Goal: Navigation & Orientation: Find specific page/section

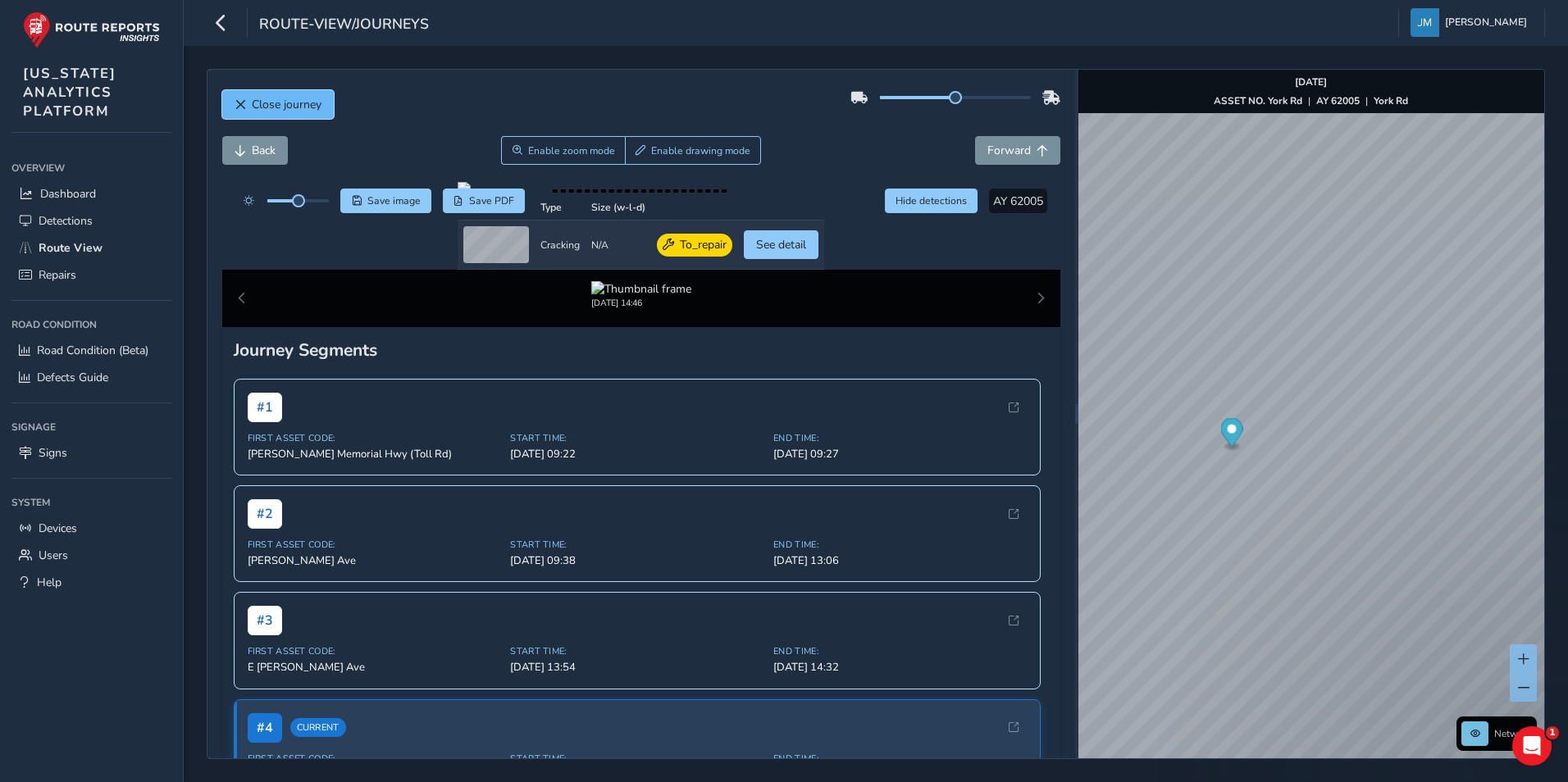
click at [262, 98] on span "Close journey" at bounding box center [286, 104] width 70 height 15
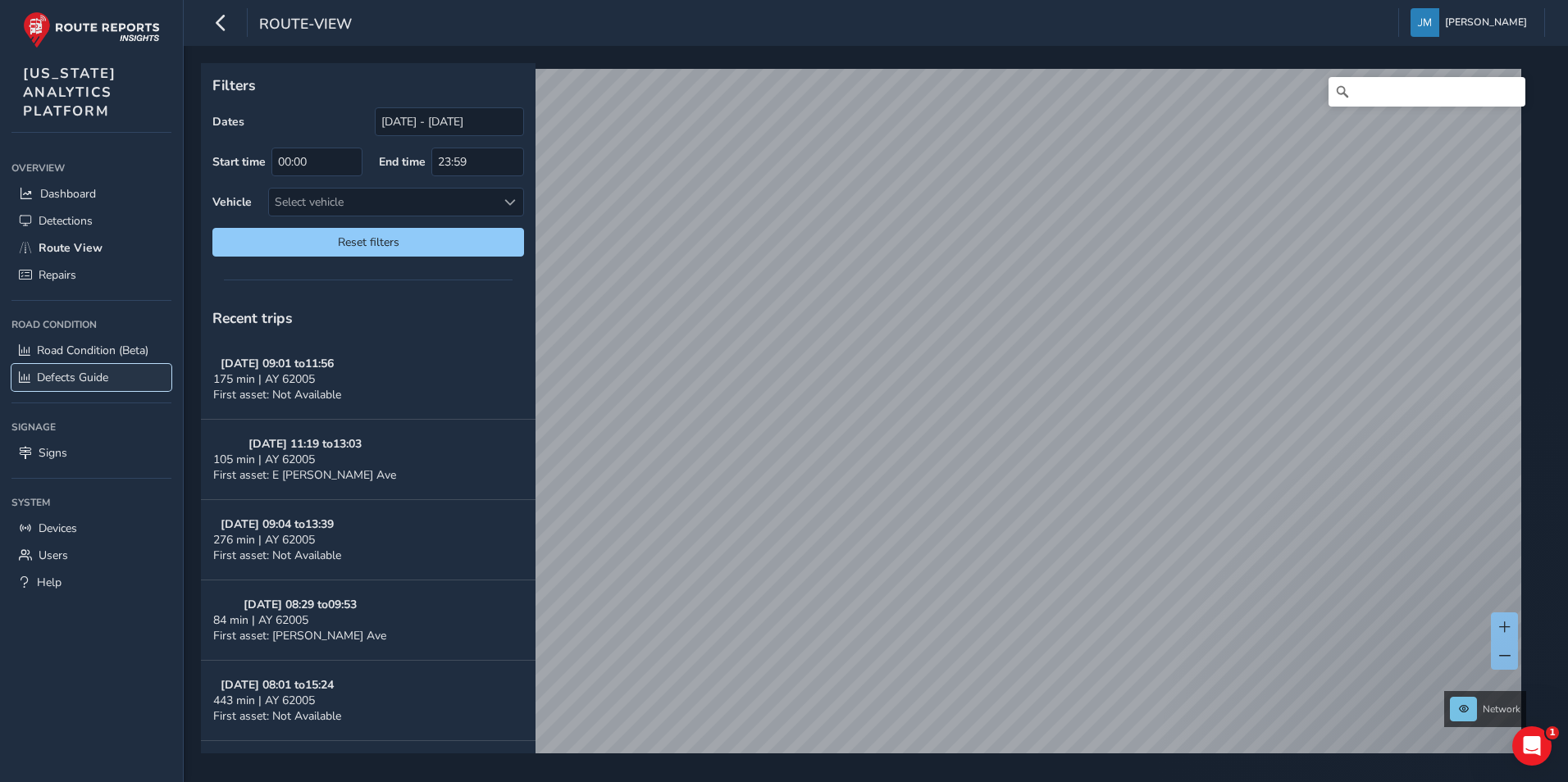
click at [79, 373] on span "Defects Guide" at bounding box center [72, 377] width 72 height 15
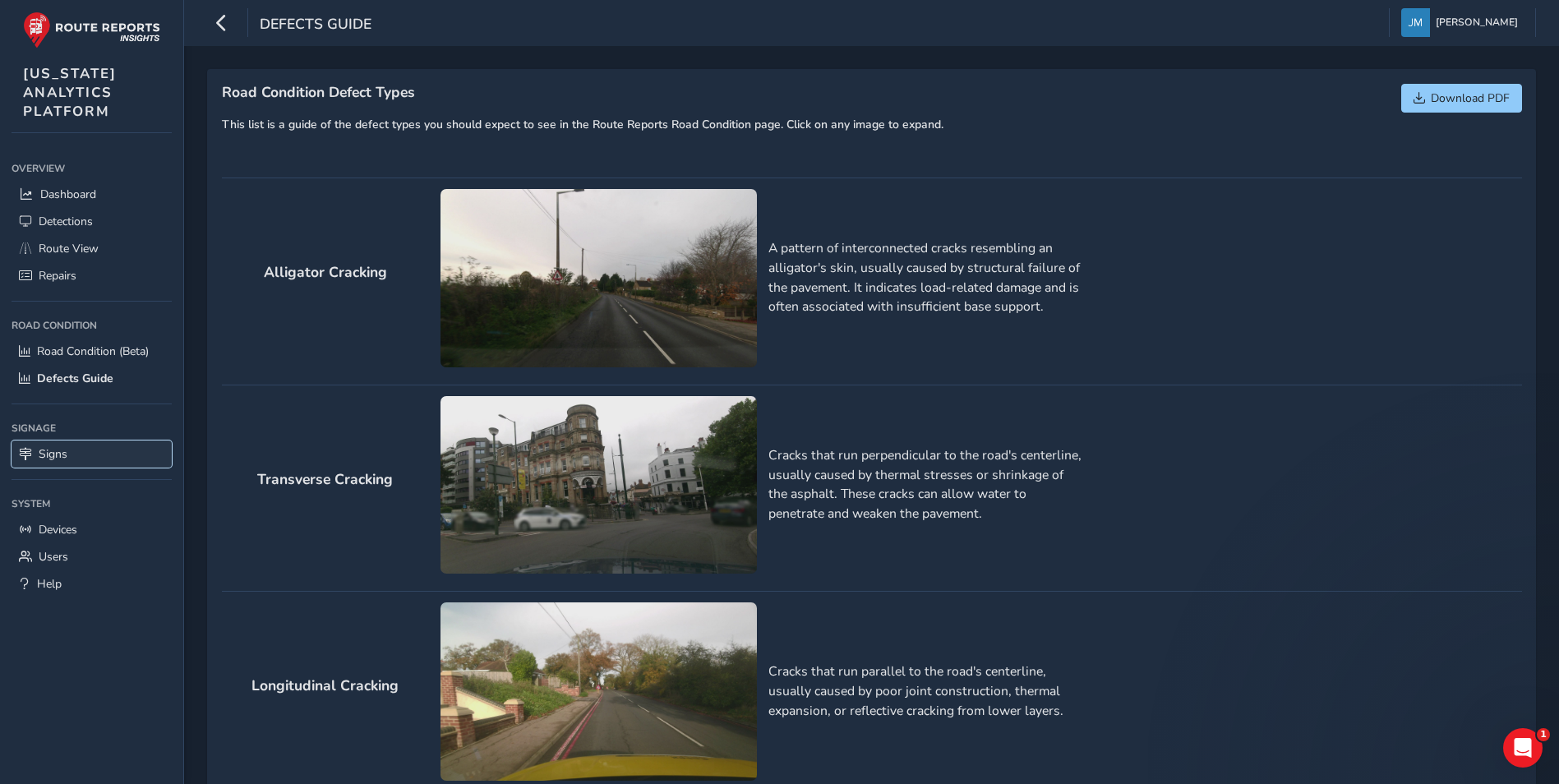
click at [54, 449] on span "Signs" at bounding box center [53, 454] width 29 height 15
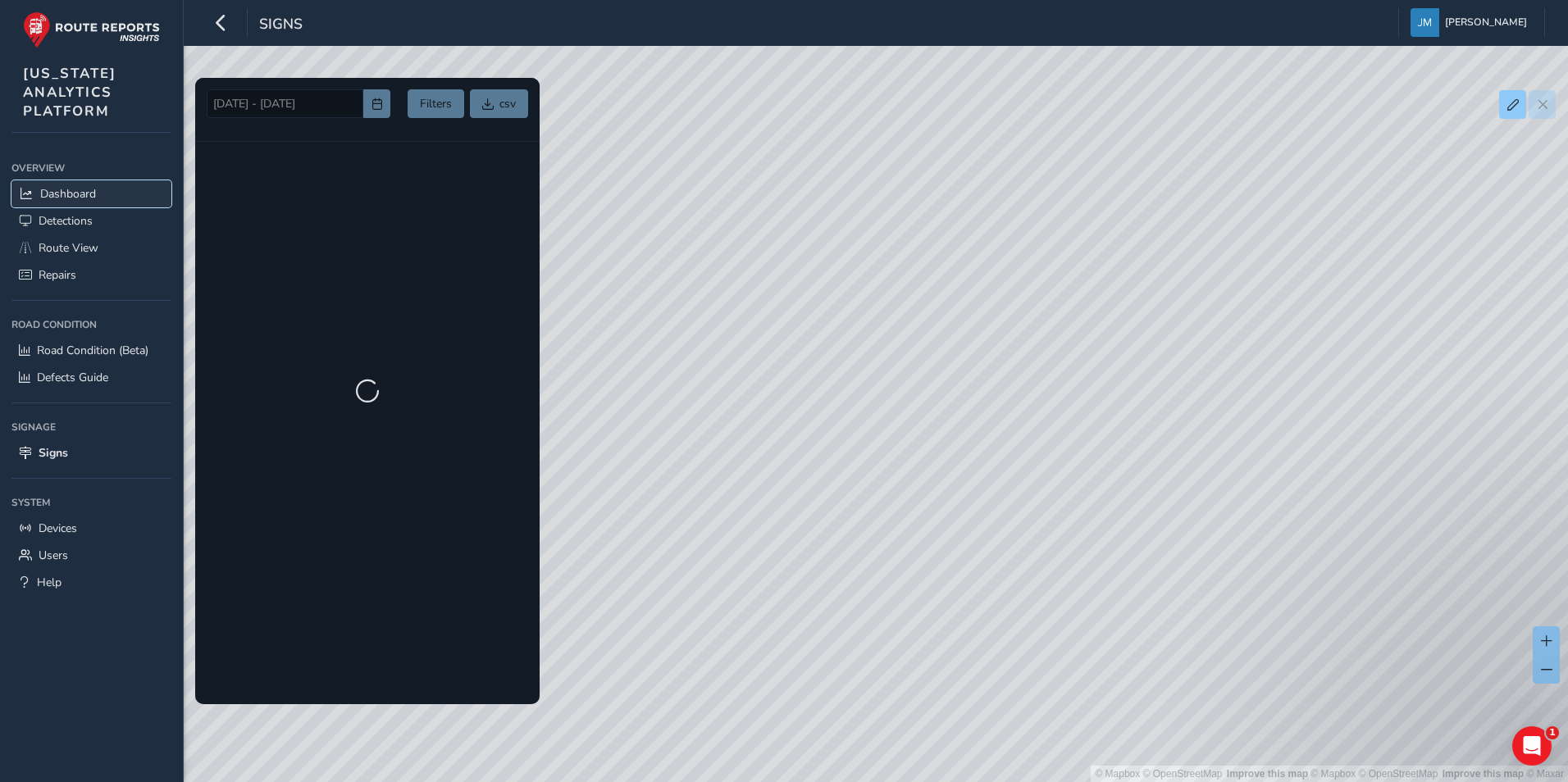
click at [91, 192] on span "Dashboard" at bounding box center [68, 194] width 56 height 15
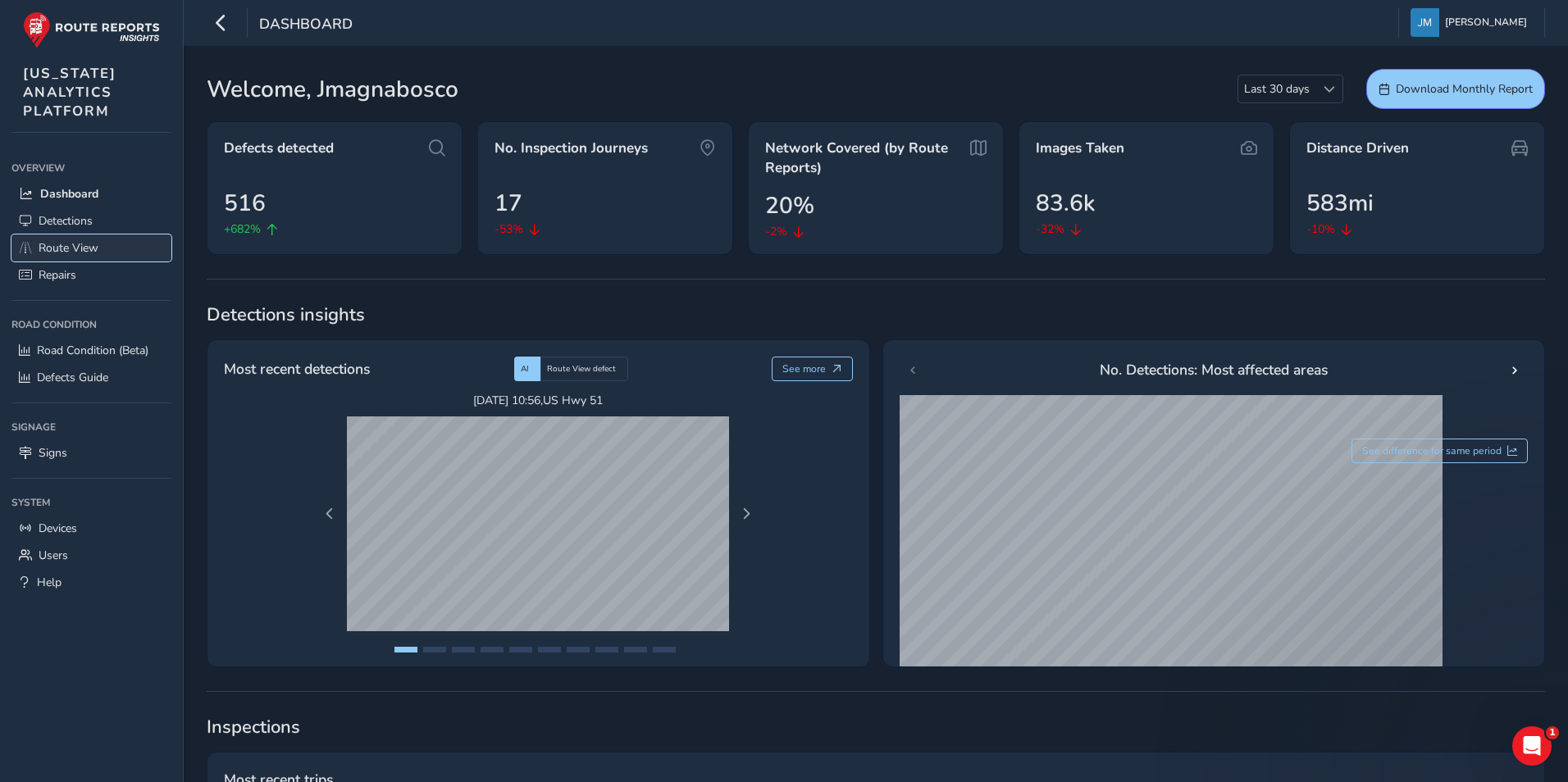
click at [98, 252] on span "Route View" at bounding box center [68, 247] width 60 height 15
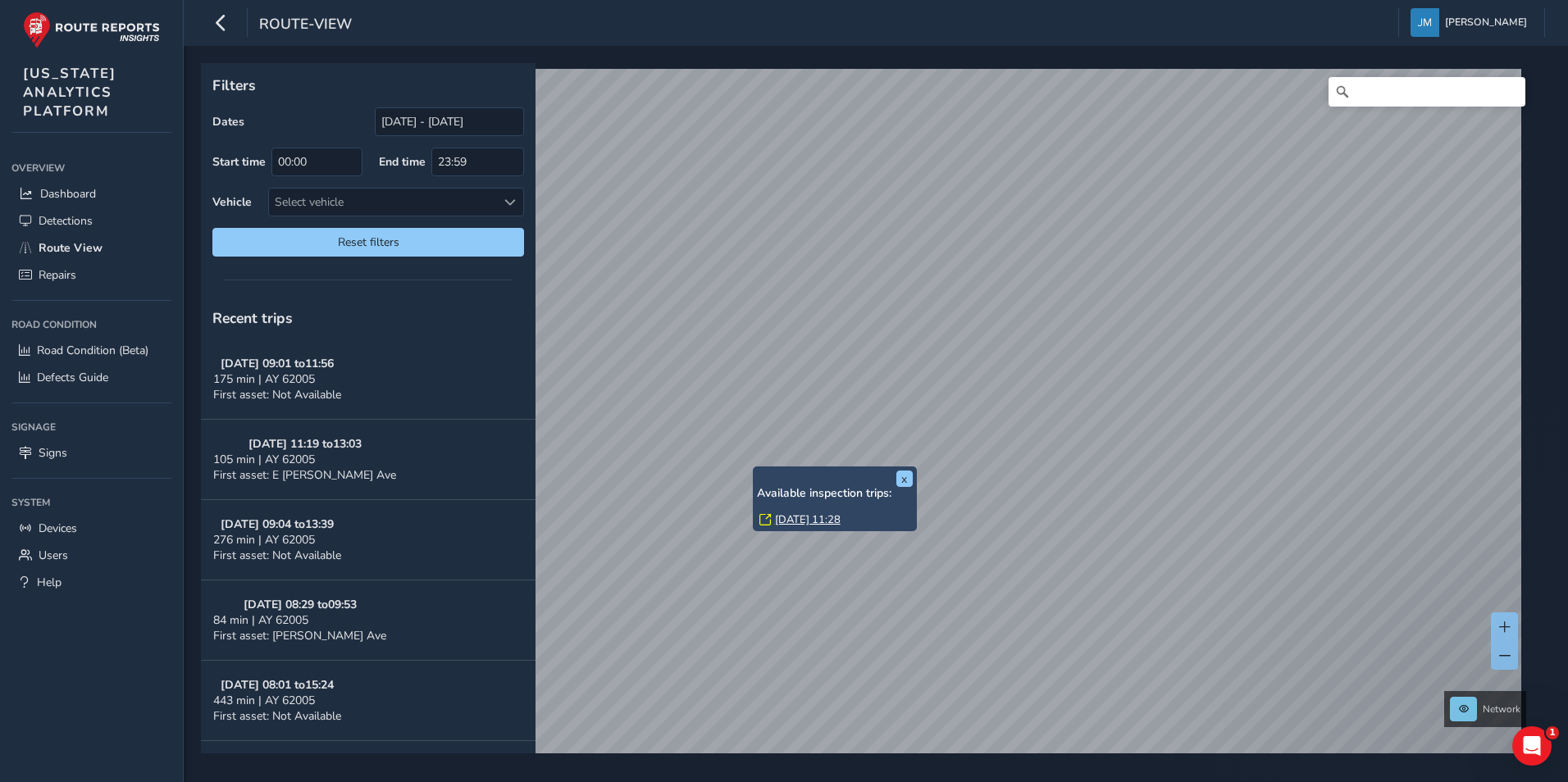
click at [824, 485] on div "x Available inspection trips: [GEOGRAPHIC_DATA][DATE] 11:28 Filters Dates [DATE…" at bounding box center [870, 408] width 1338 height 690
